Goal: Information Seeking & Learning: Learn about a topic

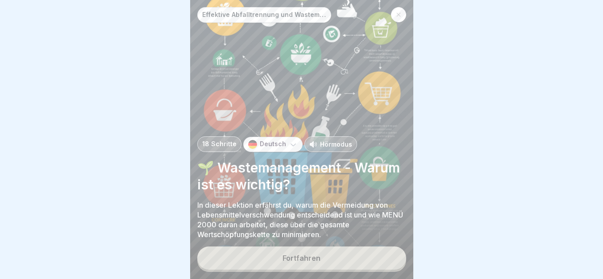
scroll to position [7, 0]
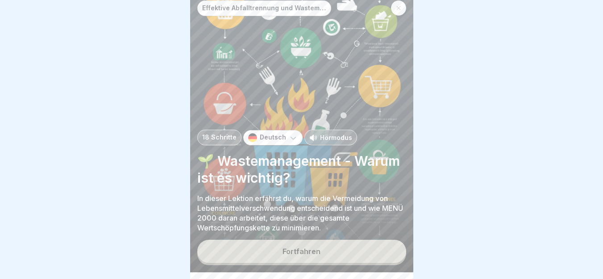
click at [328, 142] on p "Hörmodus" at bounding box center [336, 137] width 32 height 9
click at [310, 263] on button "Fortfahren" at bounding box center [301, 251] width 209 height 23
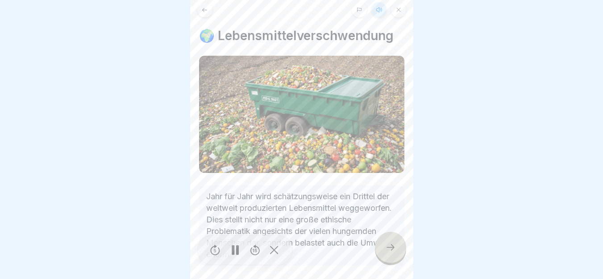
click at [234, 255] on icon at bounding box center [234, 250] width 7 height 10
click at [236, 255] on icon at bounding box center [235, 250] width 9 height 10
click at [236, 255] on rect at bounding box center [236, 250] width 3 height 10
click at [236, 255] on icon at bounding box center [235, 250] width 9 height 10
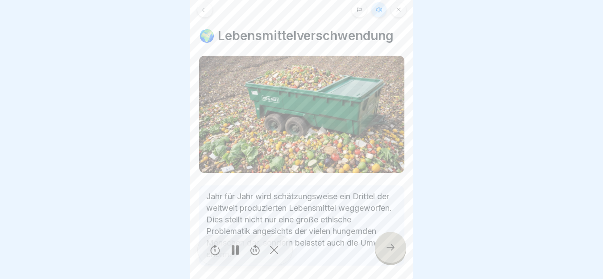
scroll to position [43, 0]
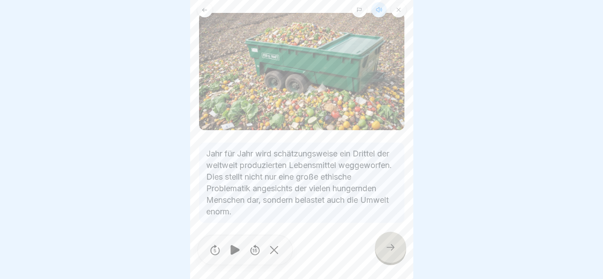
drag, startPoint x: 198, startPoint y: 130, endPoint x: 392, endPoint y: 222, distance: 215.1
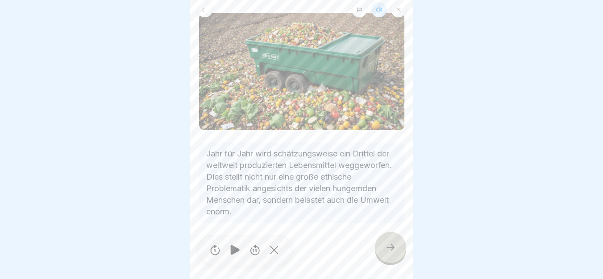
click at [233, 255] on icon at bounding box center [235, 250] width 9 height 10
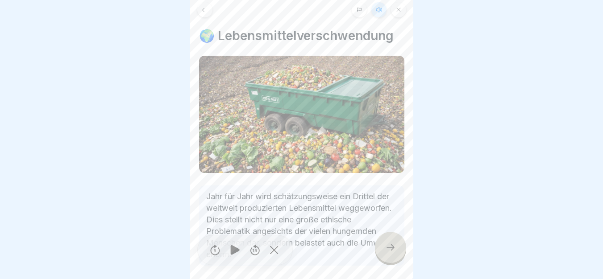
drag, startPoint x: 217, startPoint y: 25, endPoint x: 397, endPoint y: 52, distance: 182.7
click at [383, 263] on div at bounding box center [390, 247] width 31 height 31
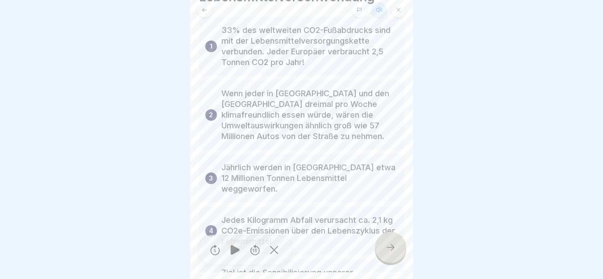
scroll to position [58, 0]
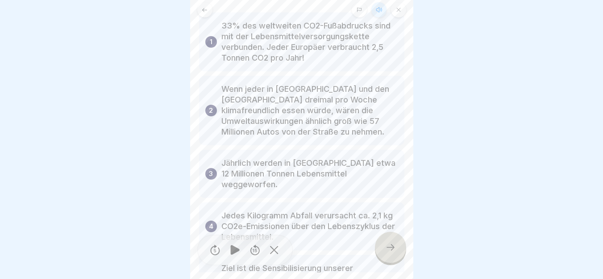
drag, startPoint x: 208, startPoint y: 17, endPoint x: 396, endPoint y: 256, distance: 304.9
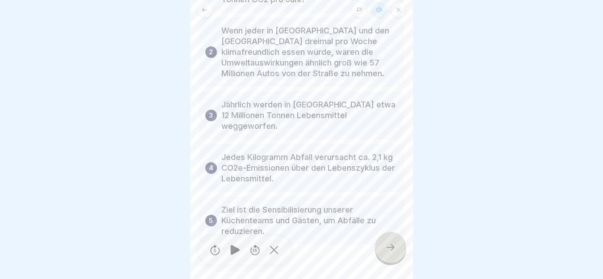
scroll to position [136, 0]
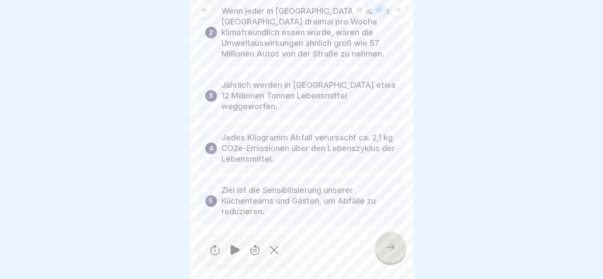
drag, startPoint x: 218, startPoint y: 183, endPoint x: 399, endPoint y: 226, distance: 186.6
click at [234, 260] on div at bounding box center [235, 250] width 18 height 20
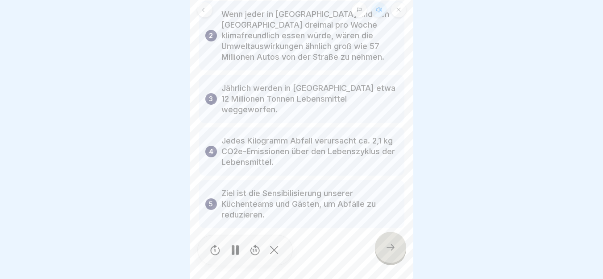
scroll to position [143, 0]
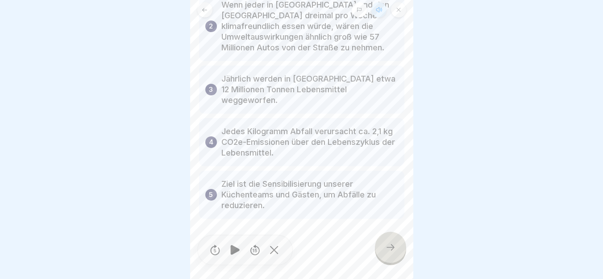
click at [388, 253] on icon at bounding box center [390, 247] width 11 height 11
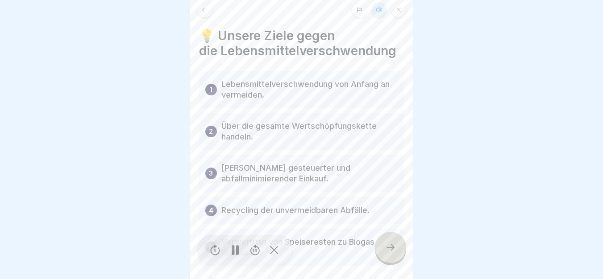
click at [241, 260] on div at bounding box center [235, 250] width 18 height 20
click at [237, 257] on icon at bounding box center [234, 250] width 17 height 14
click at [236, 260] on div at bounding box center [235, 250] width 18 height 20
drag, startPoint x: 414, startPoint y: 153, endPoint x: 409, endPoint y: 165, distance: 13.7
click at [409, 165] on body "Effektive Abfalltrennung und Wastemanagement im Catering 18 Schritte Deutsch Hö…" at bounding box center [301, 132] width 603 height 279
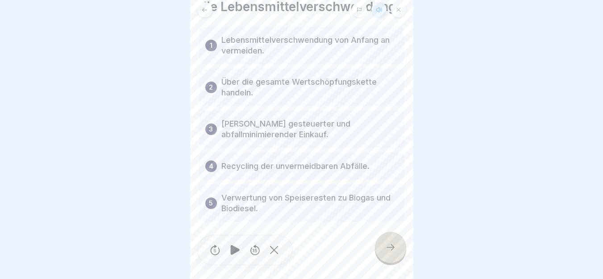
scroll to position [47, 0]
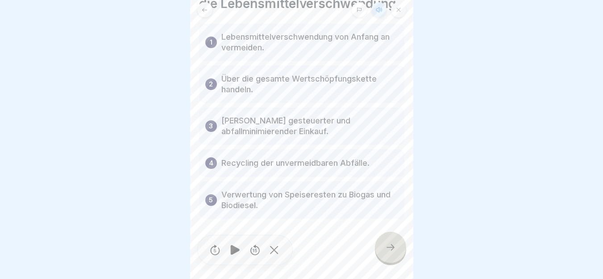
drag, startPoint x: 201, startPoint y: 24, endPoint x: 405, endPoint y: 222, distance: 283.5
click at [233, 255] on icon at bounding box center [235, 250] width 9 height 10
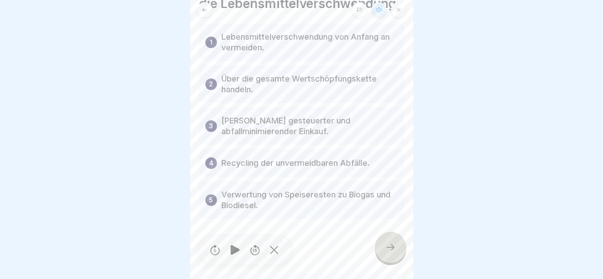
click at [389, 252] on icon at bounding box center [390, 247] width 11 height 11
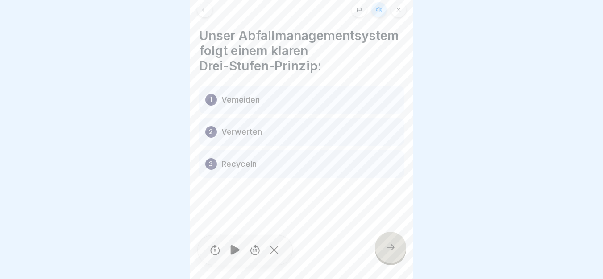
click at [384, 260] on div at bounding box center [390, 247] width 31 height 31
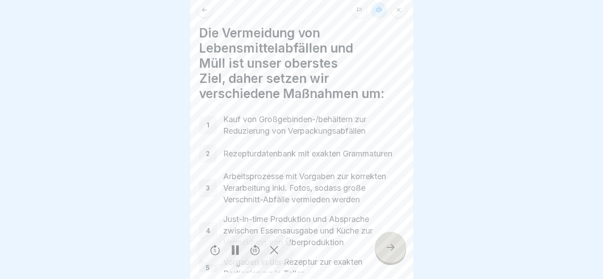
scroll to position [5, 0]
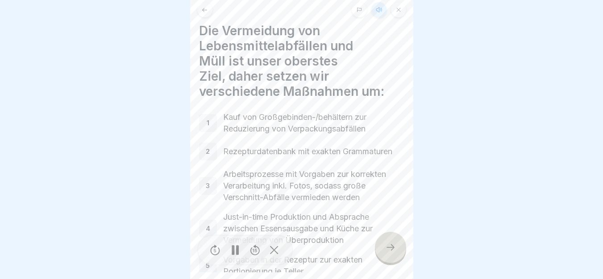
click at [234, 255] on icon at bounding box center [234, 250] width 7 height 10
drag, startPoint x: 194, startPoint y: 19, endPoint x: 383, endPoint y: 247, distance: 296.1
drag, startPoint x: 383, startPoint y: 247, endPoint x: 388, endPoint y: 247, distance: 5.8
drag, startPoint x: 388, startPoint y: 247, endPoint x: 570, endPoint y: 57, distance: 262.7
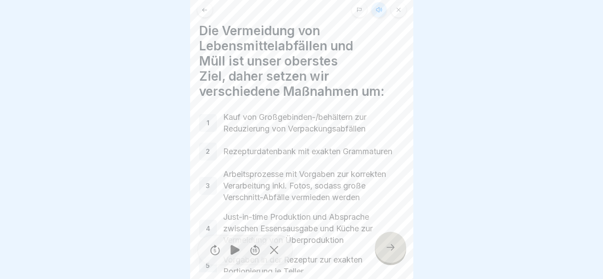
drag, startPoint x: 193, startPoint y: 19, endPoint x: 386, endPoint y: 250, distance: 301.7
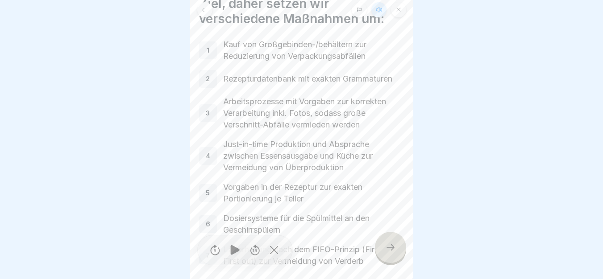
scroll to position [87, 0]
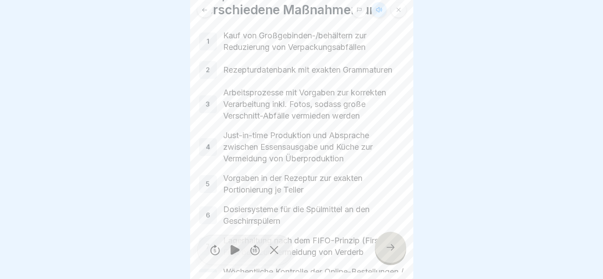
click at [409, 162] on div "Die Vermeidung von Lebensmittelabfällen und Müll ist unser oberstes Ziel, daher…" at bounding box center [301, 132] width 223 height 279
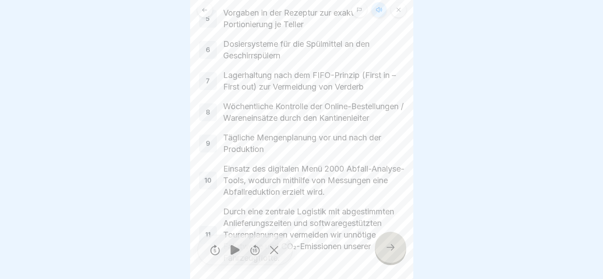
scroll to position [309, 0]
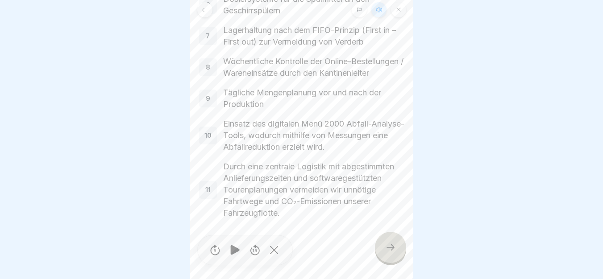
drag, startPoint x: 213, startPoint y: 39, endPoint x: 401, endPoint y: 238, distance: 274.5
type textarea "**********"
